Goal: Information Seeking & Learning: Learn about a topic

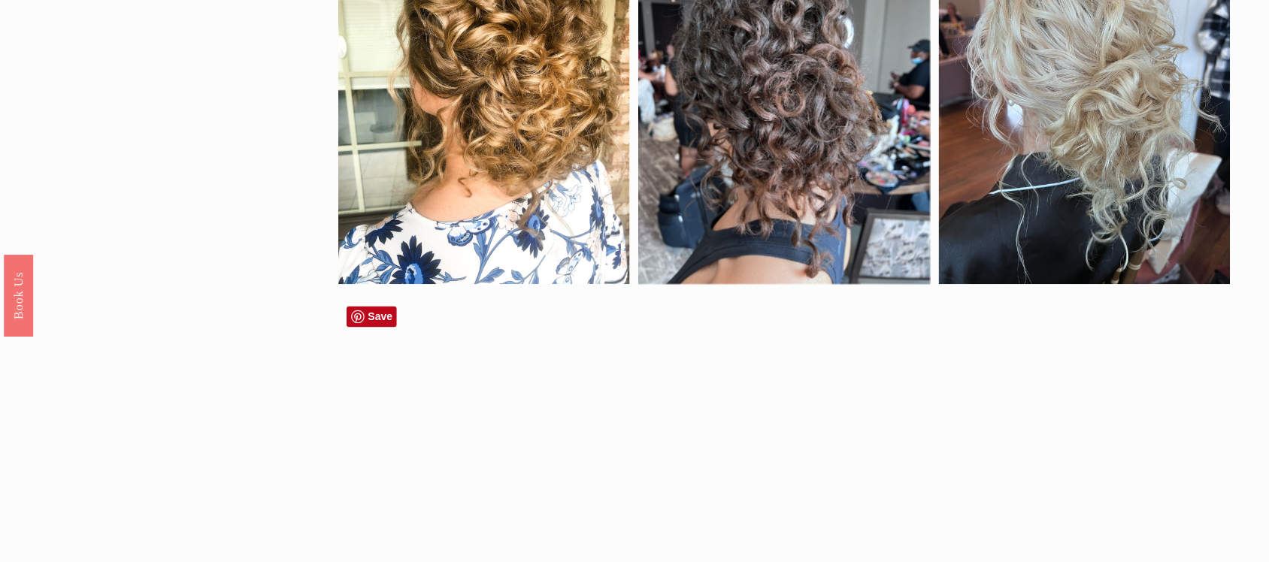
scroll to position [911, 0]
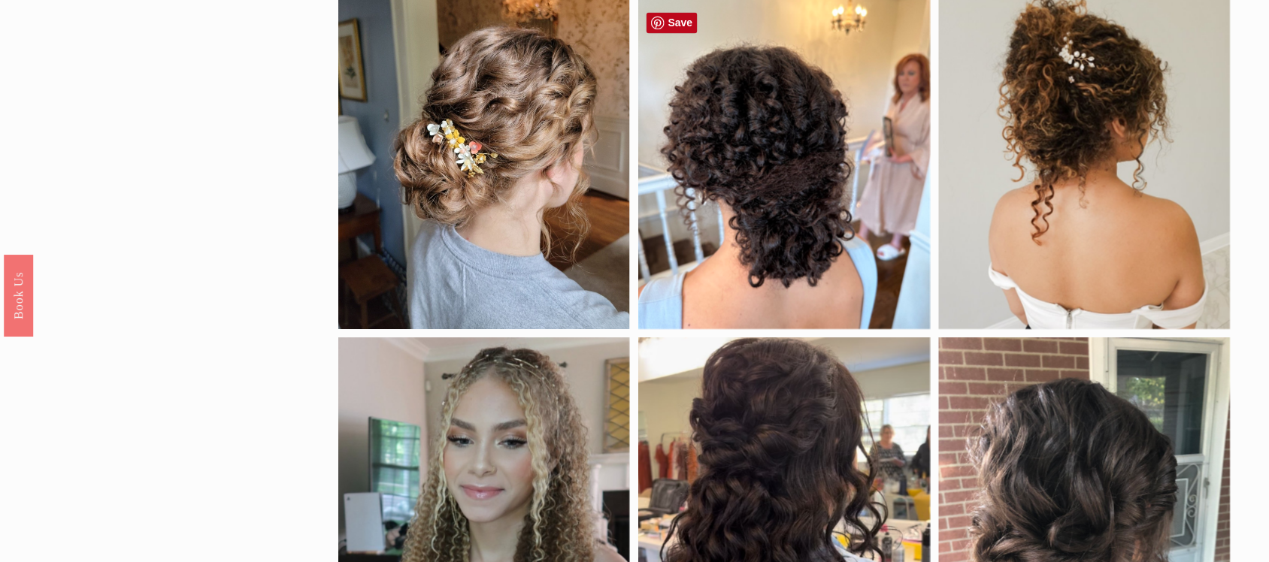
click at [737, 273] on div at bounding box center [784, 163] width 292 height 331
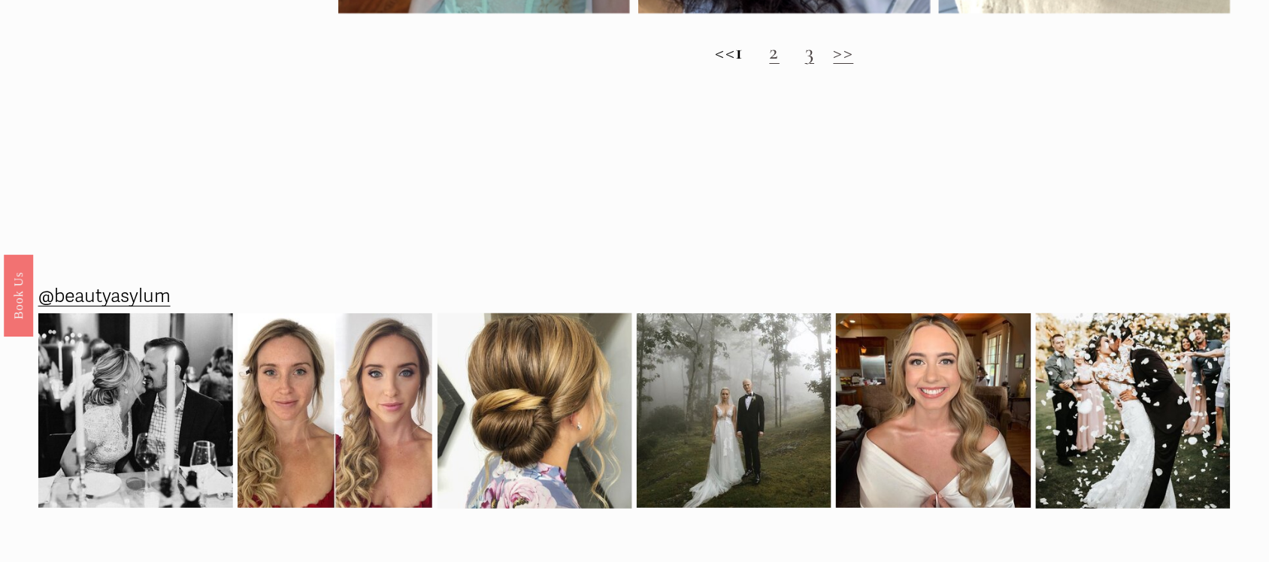
scroll to position [1635, 0]
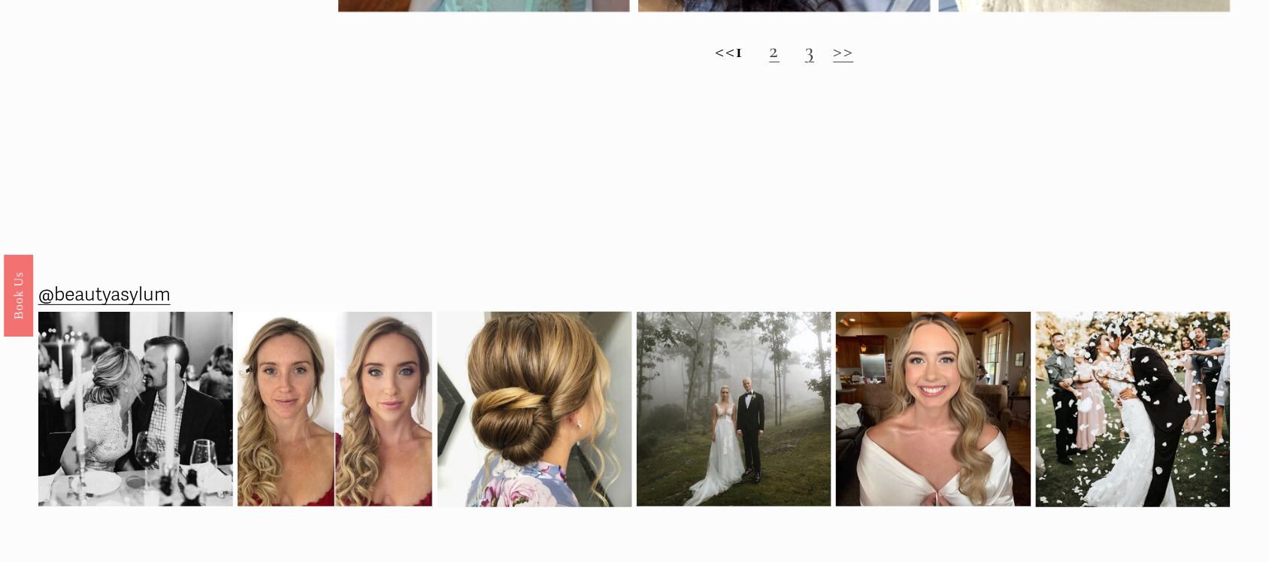
click at [780, 63] on link "2" at bounding box center [775, 50] width 10 height 26
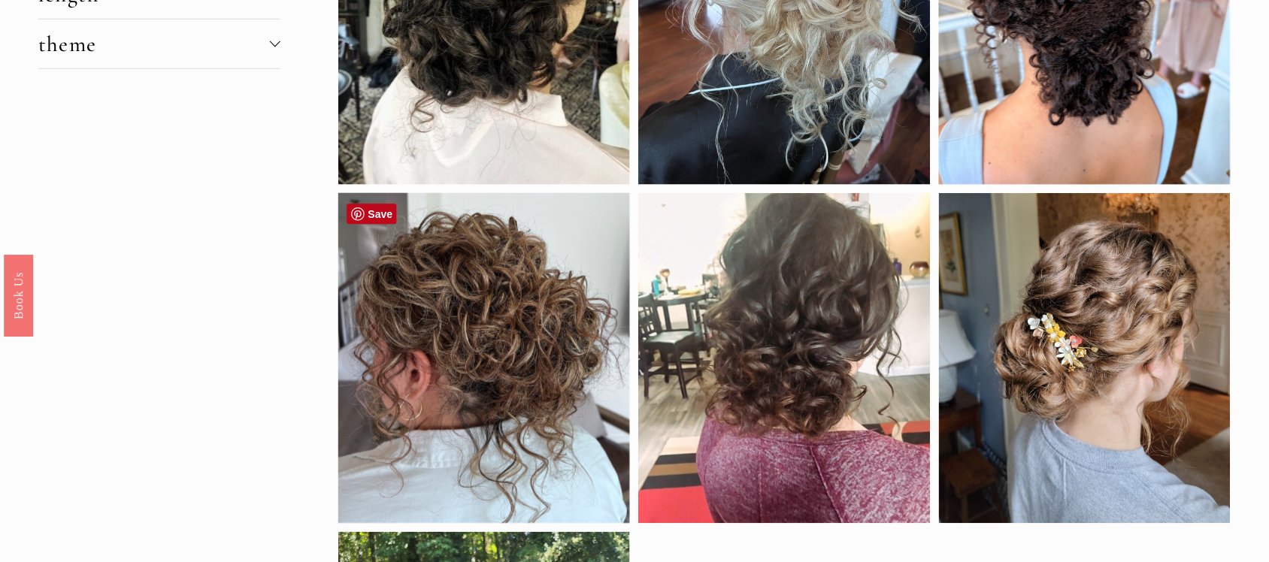
scroll to position [344, 0]
